Goal: Book appointment/travel/reservation

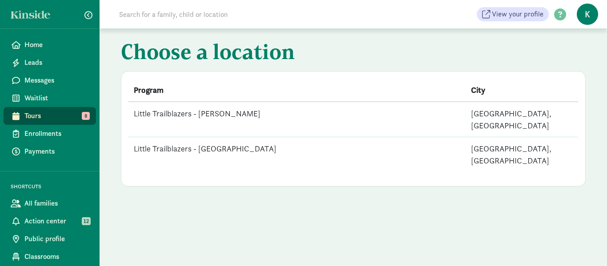
click at [228, 137] on td "Little Trailblazers - [GEOGRAPHIC_DATA]" at bounding box center [296, 154] width 337 height 35
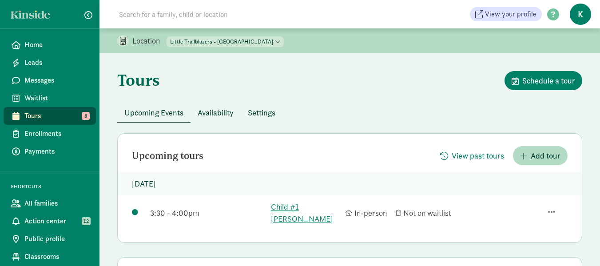
click at [44, 113] on span "Tours" at bounding box center [56, 116] width 64 height 11
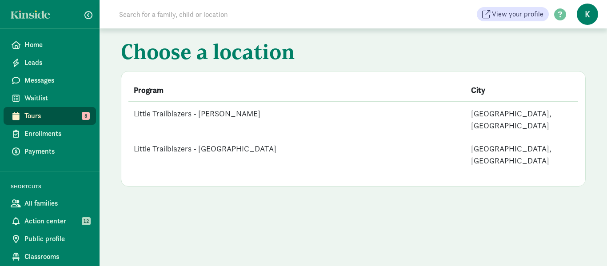
click at [225, 115] on td "Little Trailblazers - [PERSON_NAME]" at bounding box center [296, 120] width 337 height 36
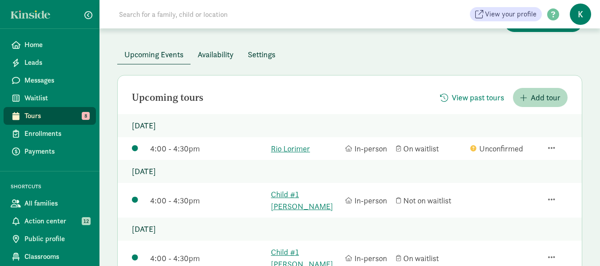
scroll to position [57, 0]
click at [223, 56] on span "Availability" at bounding box center [216, 55] width 36 height 12
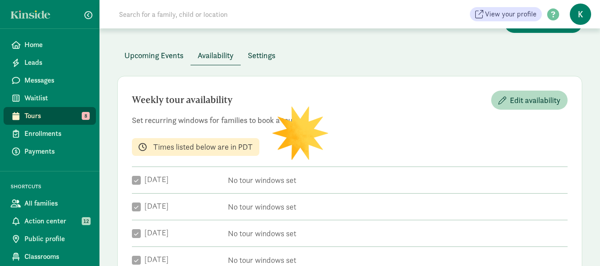
checkbox input "true"
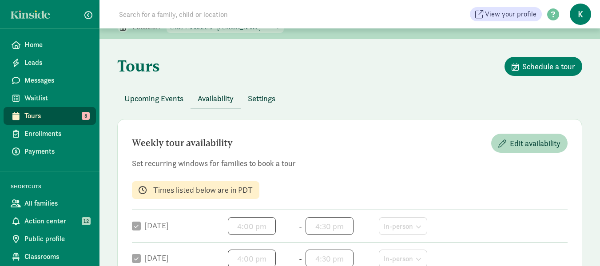
scroll to position [0, 0]
